Goal: Task Accomplishment & Management: Use online tool/utility

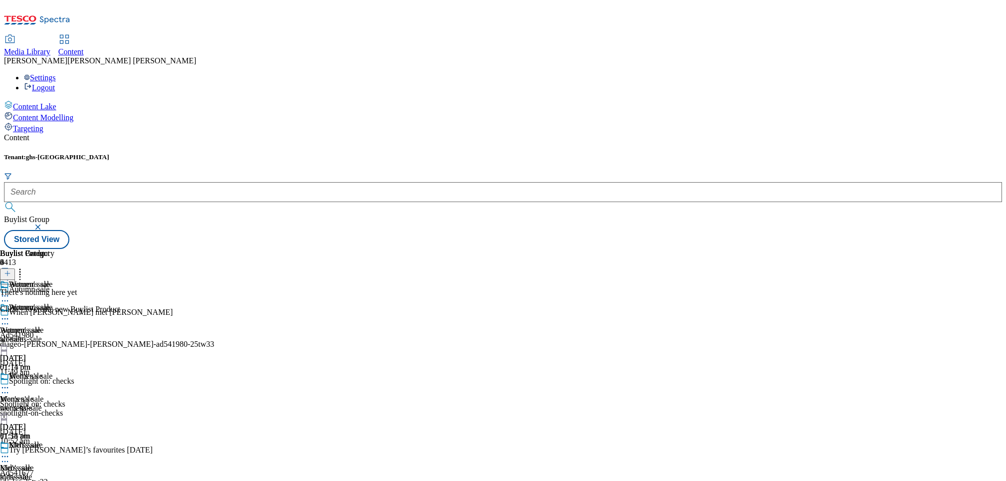
click at [54, 404] on div "mens-sale" at bounding box center [27, 408] width 54 height 9
click at [54, 441] on div "Kid's sale Kid's sale kids-sale 2 Oct 2025 01:14 pm" at bounding box center [27, 475] width 54 height 69
click at [54, 335] on div "womens-sale" at bounding box center [27, 339] width 54 height 9
click at [10, 314] on icon at bounding box center [5, 319] width 10 height 10
click at [83, 405] on span "Open Preview Url" at bounding box center [57, 408] width 52 height 7
